Goal: Transaction & Acquisition: Purchase product/service

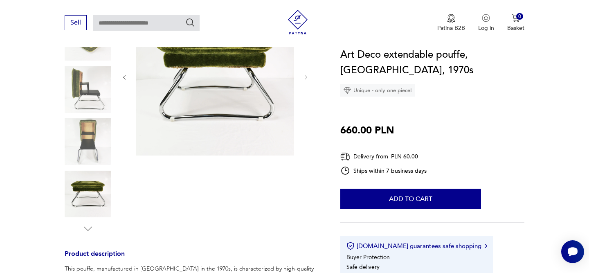
scroll to position [345, 0]
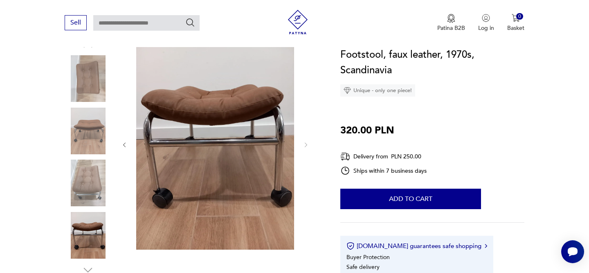
scroll to position [95, 0]
